Goal: Task Accomplishment & Management: Manage account settings

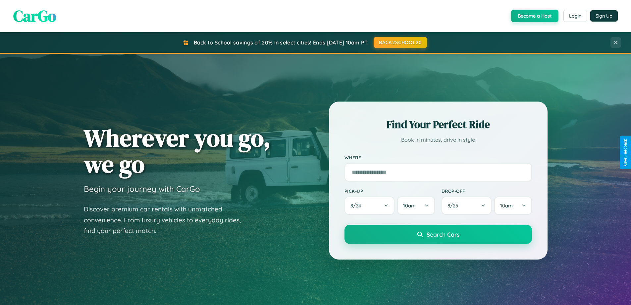
scroll to position [456, 0]
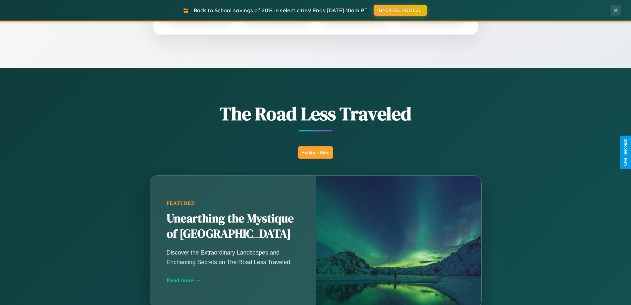
click at [316, 152] on button "Explore Blog" at bounding box center [315, 152] width 35 height 12
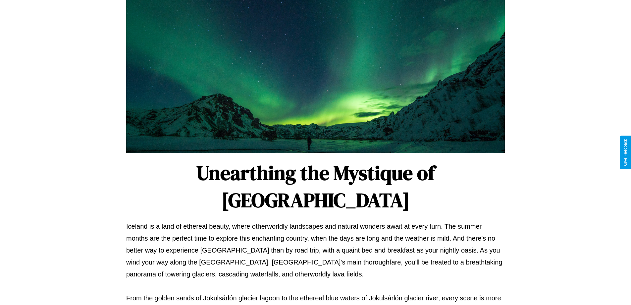
scroll to position [214, 0]
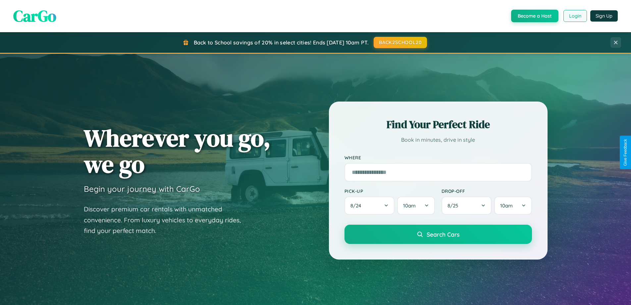
click at [575, 16] on button "Login" at bounding box center [576, 16] width 24 height 12
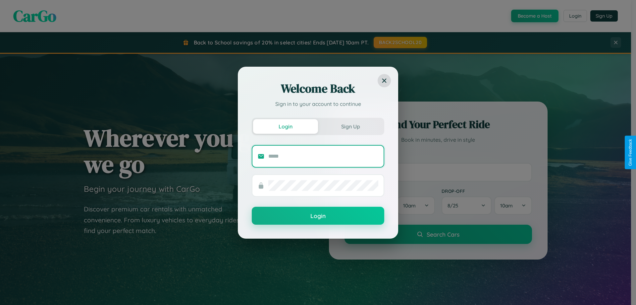
click at [323, 156] on input "text" at bounding box center [323, 156] width 110 height 11
type input "**********"
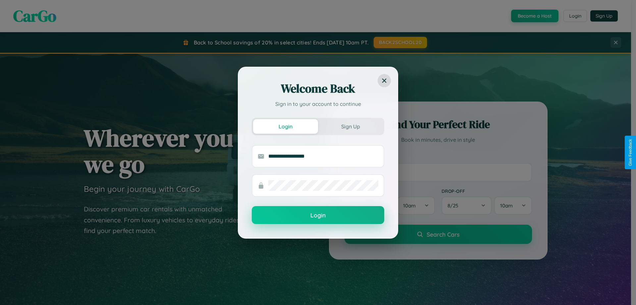
click at [318, 215] on button "Login" at bounding box center [318, 215] width 133 height 18
